Goal: Obtain resource: Obtain resource

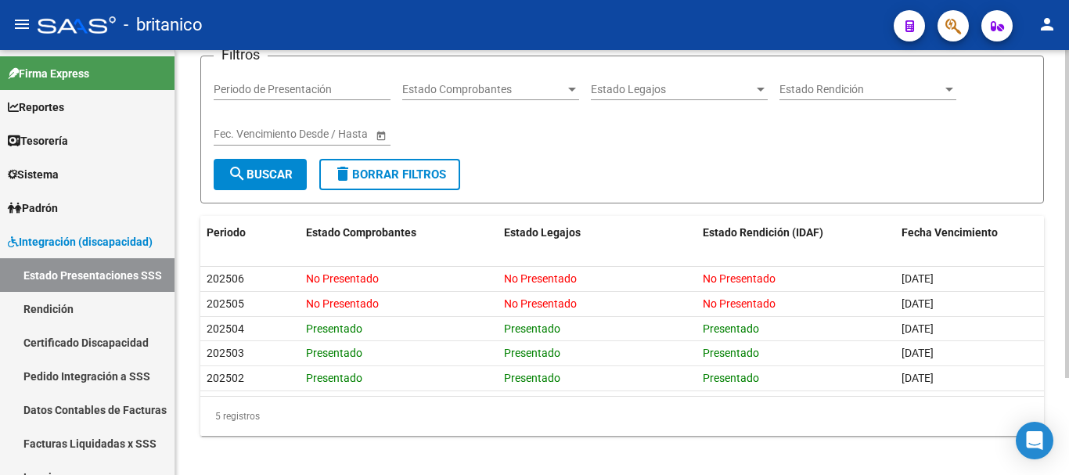
scroll to position [125, 0]
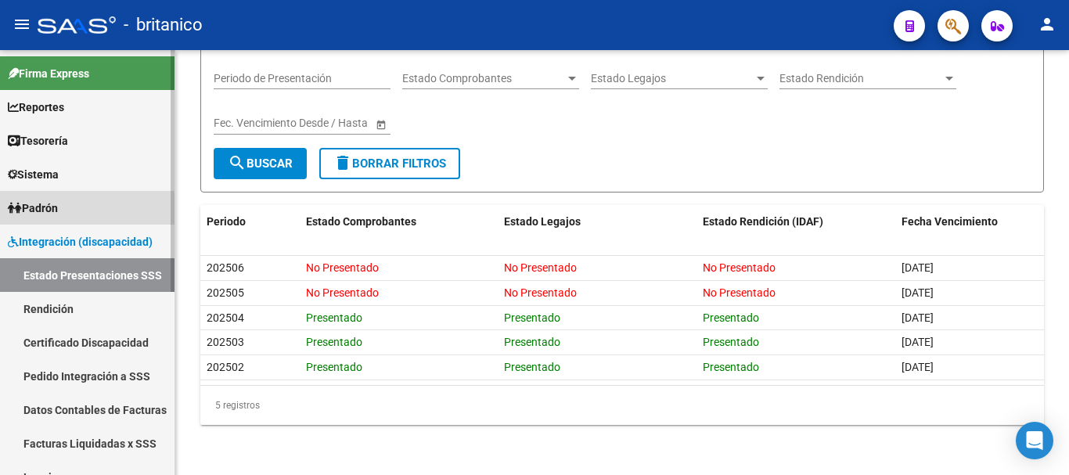
drag, startPoint x: 34, startPoint y: 209, endPoint x: 49, endPoint y: 227, distance: 22.9
click at [35, 209] on span "Padrón" at bounding box center [33, 208] width 50 height 17
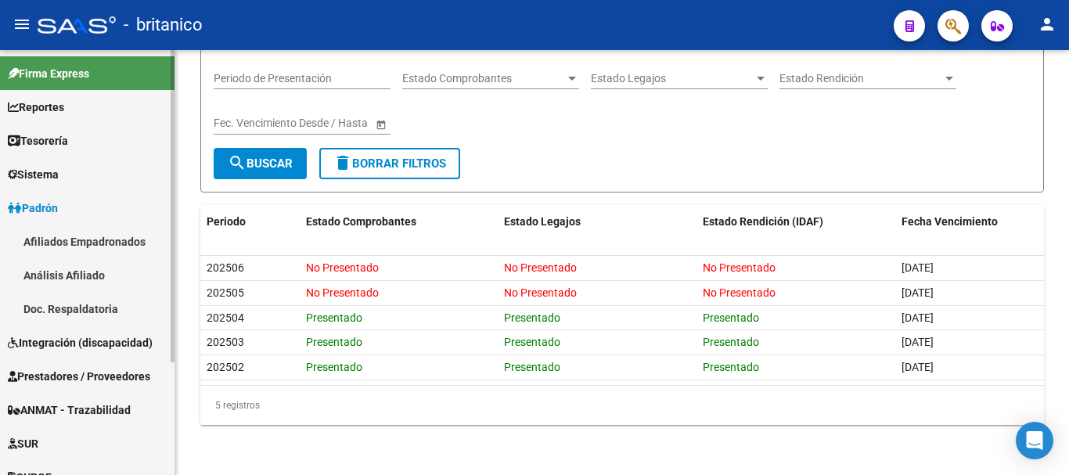
click at [60, 336] on span "Integración (discapacidad)" at bounding box center [80, 342] width 145 height 17
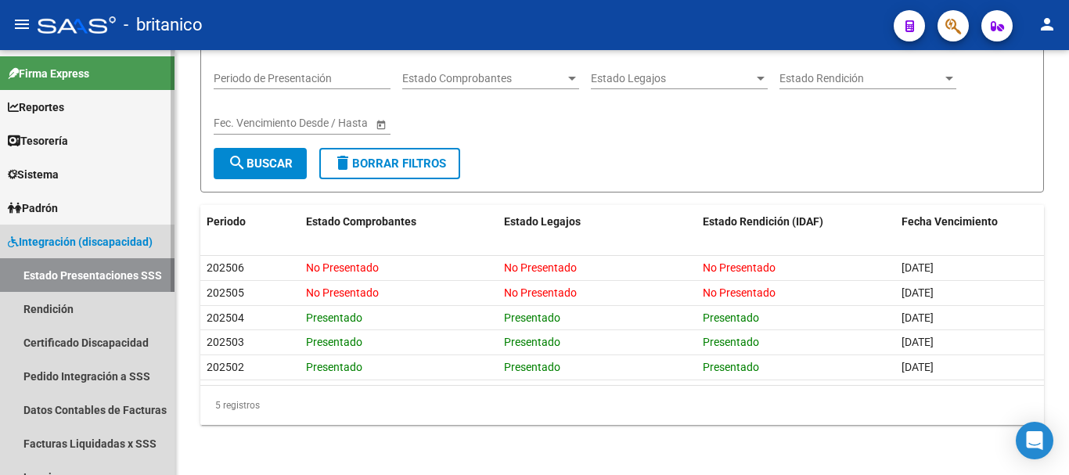
click at [124, 275] on link "Estado Presentaciones SSS" at bounding box center [87, 275] width 174 height 34
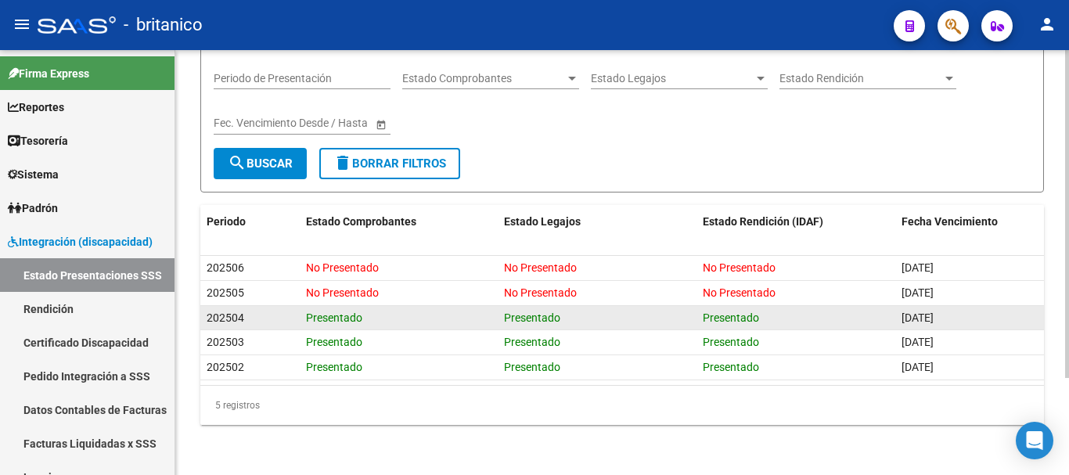
drag, startPoint x: 974, startPoint y: 299, endPoint x: 976, endPoint y: 322, distance: 23.5
click at [895, 287] on datatable-body-cell "[DATE]" at bounding box center [969, 293] width 149 height 24
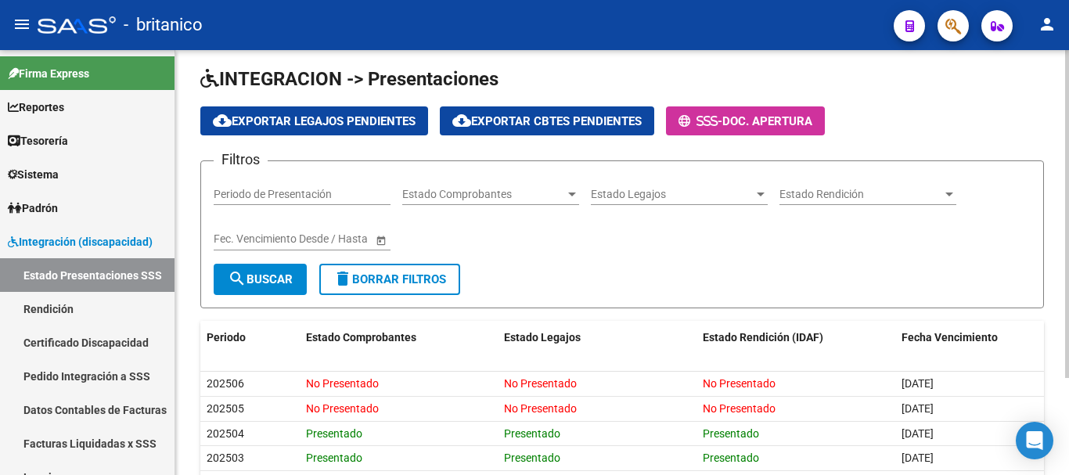
scroll to position [0, 0]
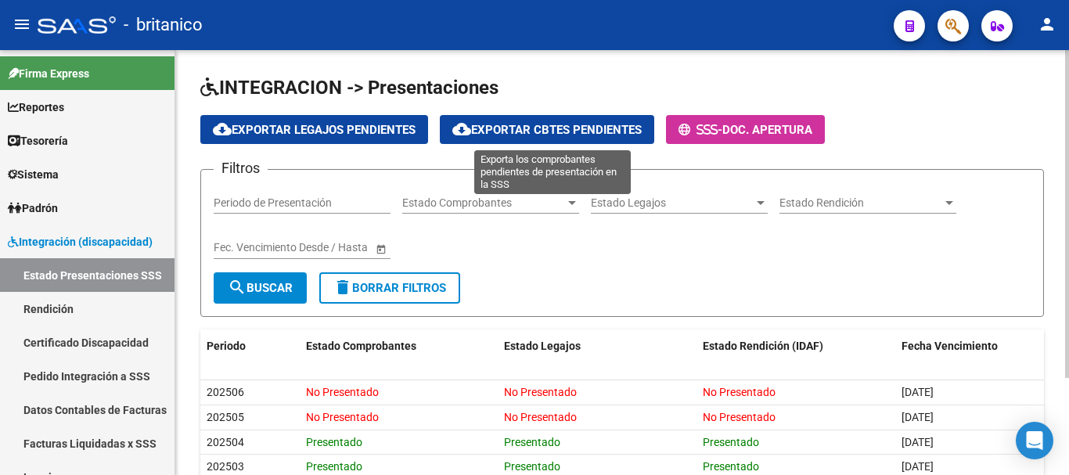
click at [579, 131] on span "cloud_download Exportar Cbtes Pendientes" at bounding box center [546, 130] width 189 height 14
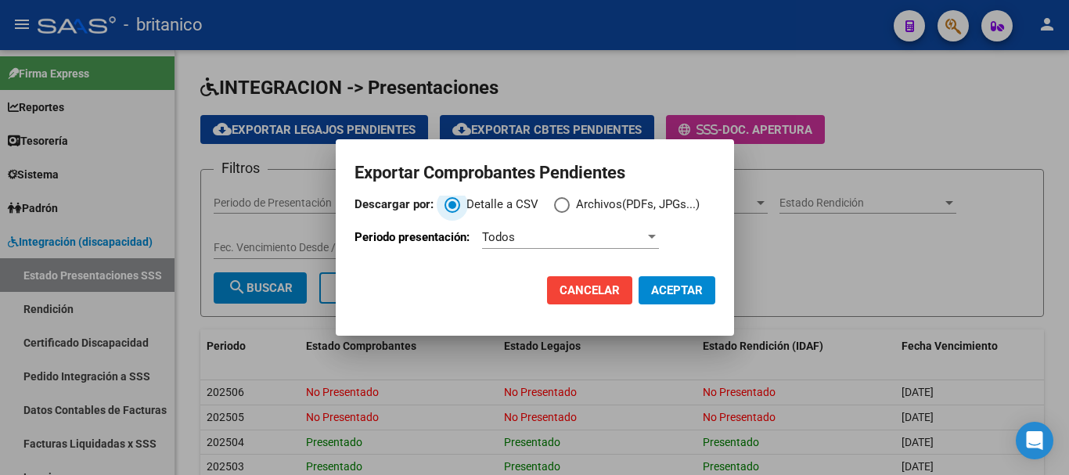
click at [564, 203] on span "Descargar por:" at bounding box center [562, 205] width 16 height 16
click at [564, 203] on input "Archivos(PDFs, JPGs...)" at bounding box center [562, 205] width 16 height 16
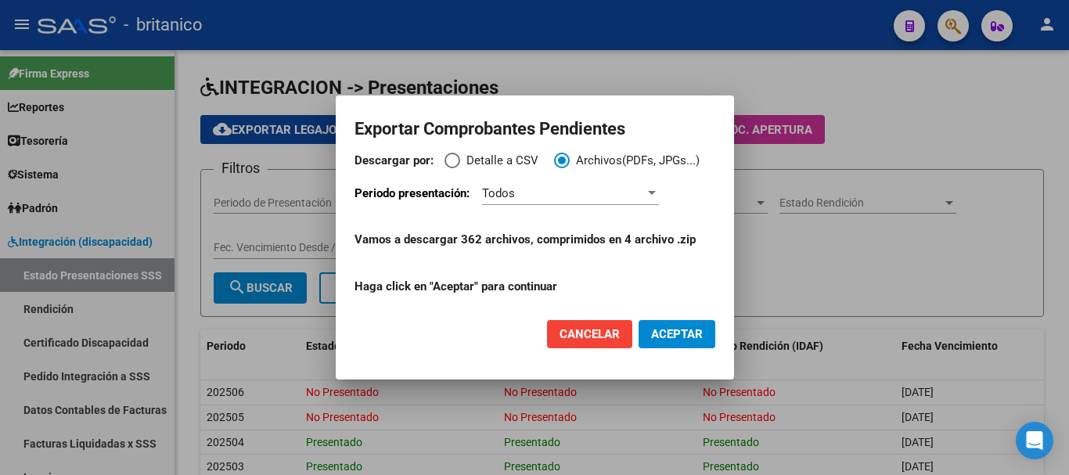
click at [513, 194] on span "Todos" at bounding box center [498, 193] width 33 height 14
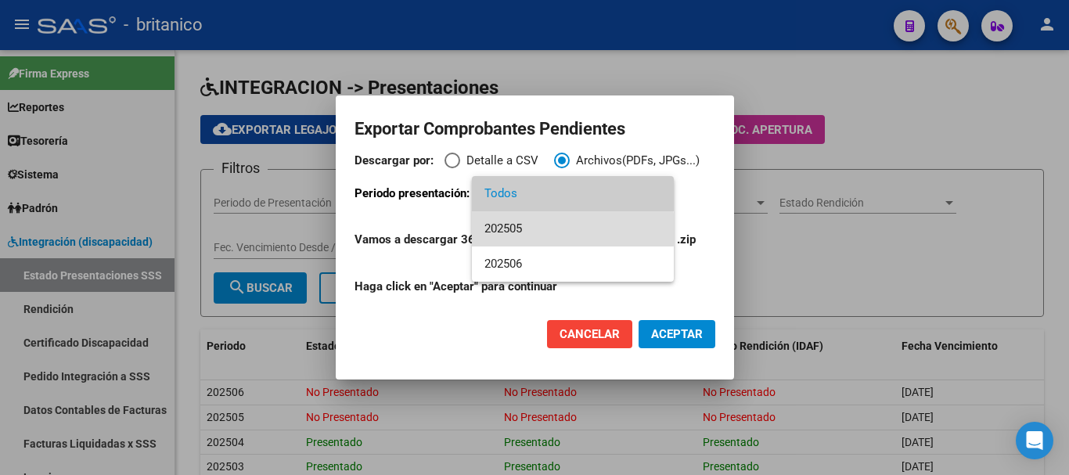
click at [522, 229] on span "202505" at bounding box center [572, 228] width 177 height 35
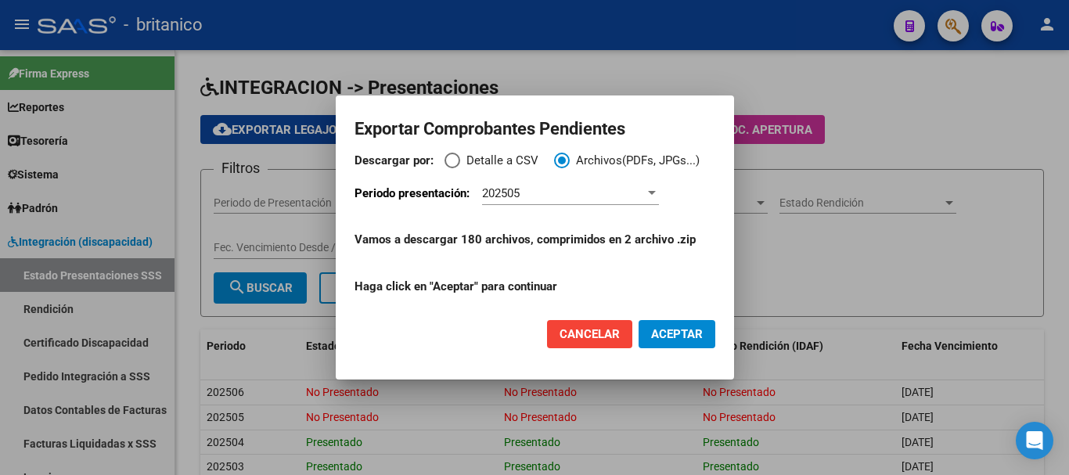
click at [599, 327] on span "Cancelar" at bounding box center [589, 334] width 60 height 14
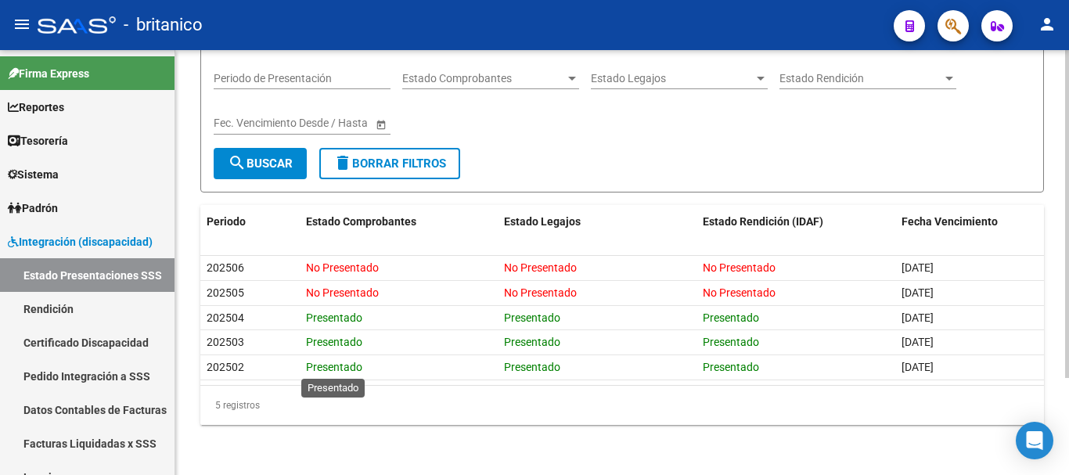
scroll to position [125, 0]
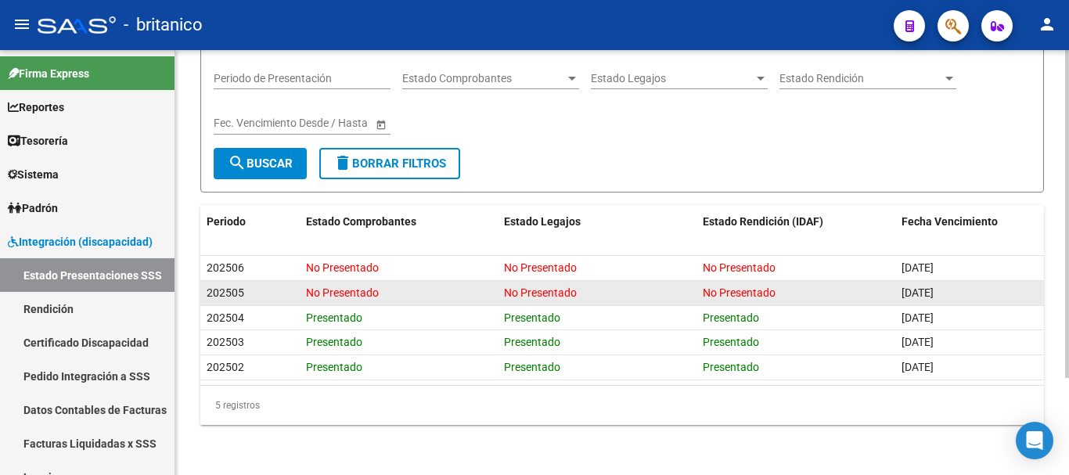
drag, startPoint x: 394, startPoint y: 293, endPoint x: 368, endPoint y: 293, distance: 25.0
click at [389, 293] on div "No Presentado" at bounding box center [399, 293] width 186 height 18
click at [291, 289] on datatable-body-cell "202505" at bounding box center [249, 293] width 99 height 24
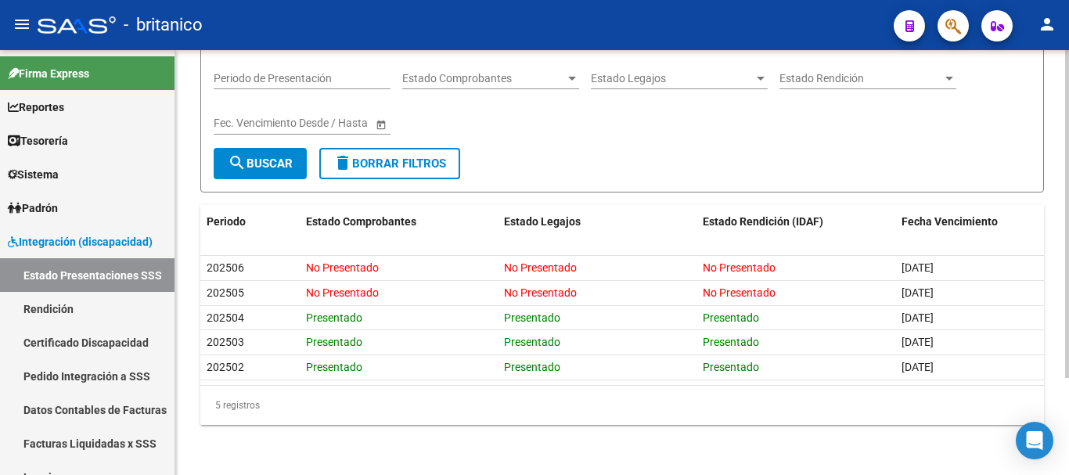
click at [422, 410] on div "5 registros" at bounding box center [621, 405] width 843 height 39
click at [528, 442] on div "INTEGRACION -> Presentaciones cloud_download Exportar Legajos Pendientes cloud_…" at bounding box center [621, 200] width 893 height 549
